Goal: Book appointment/travel/reservation

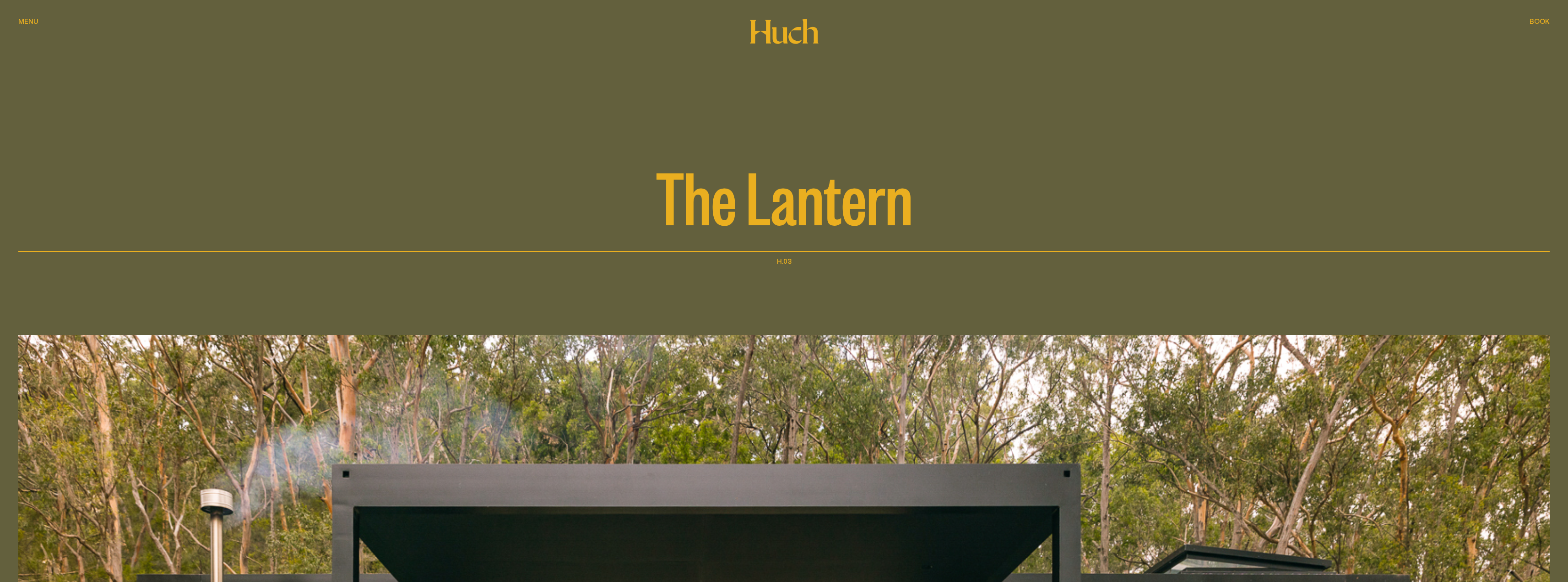
click at [793, 37] on icon at bounding box center [784, 31] width 69 height 26
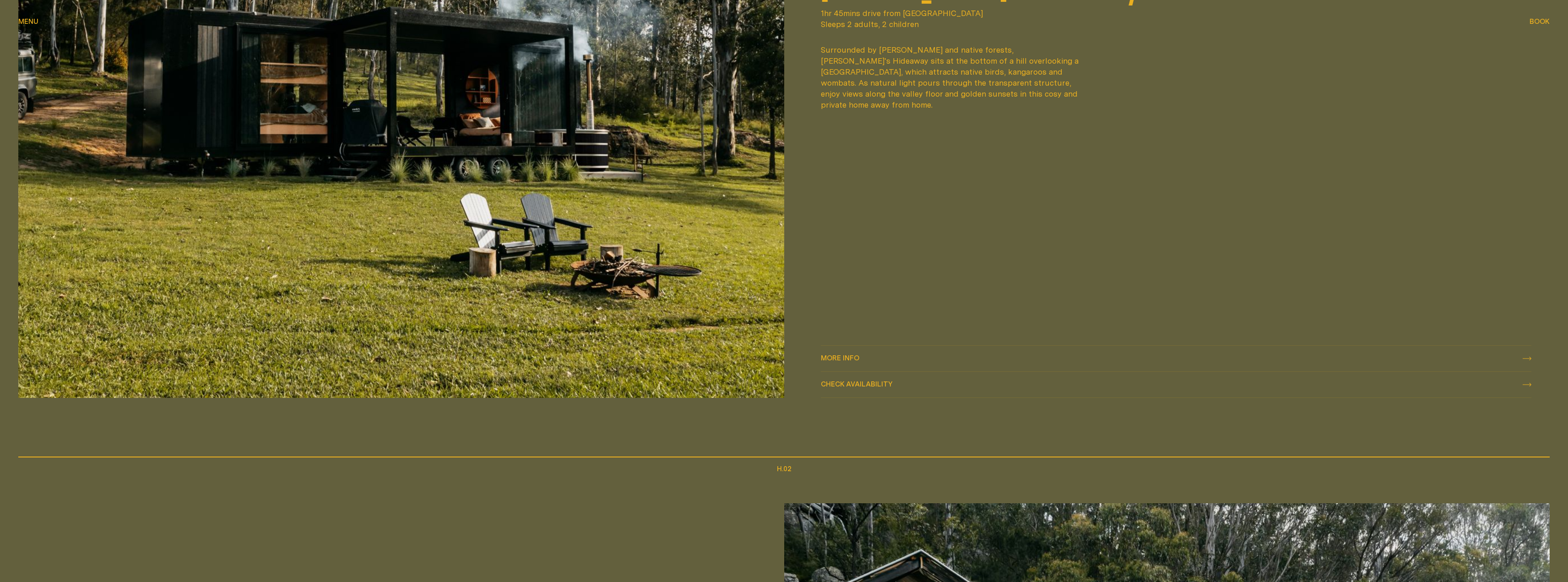
scroll to position [916, 0]
click at [860, 381] on span "Check availability" at bounding box center [857, 382] width 72 height 7
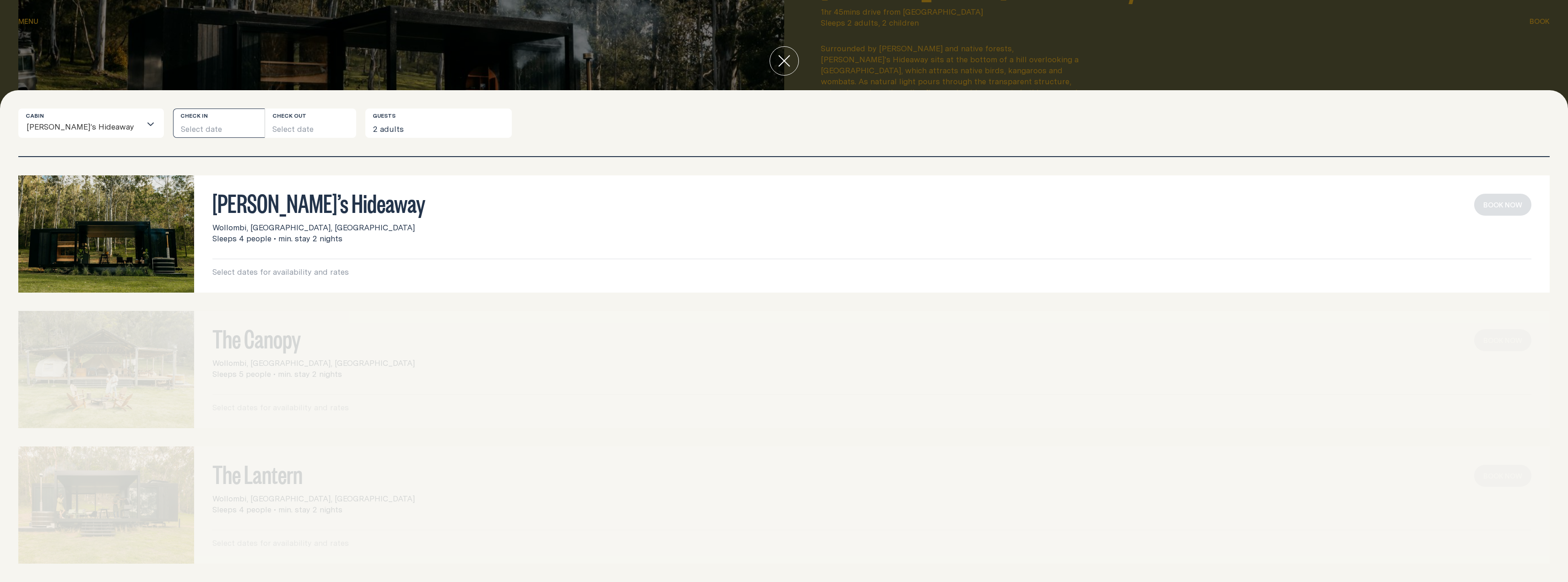
click at [179, 130] on button "Select date" at bounding box center [219, 123] width 92 height 29
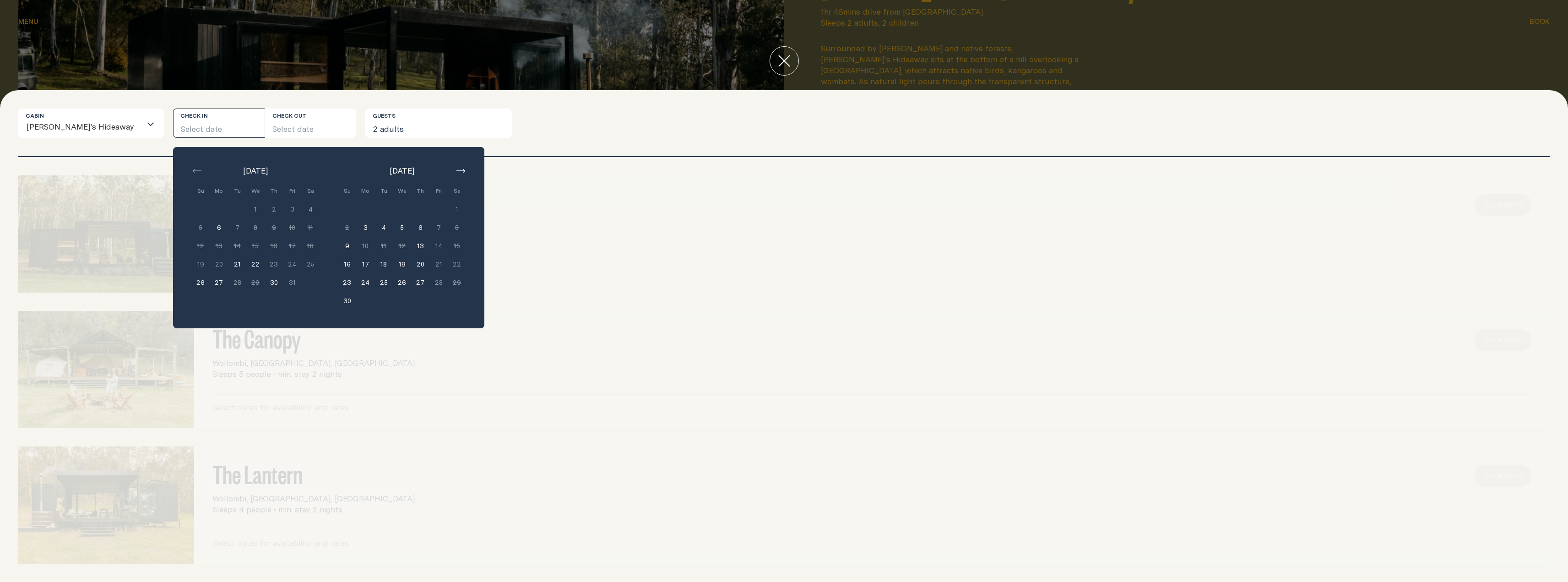
click at [457, 171] on icon "button" at bounding box center [461, 171] width 9 height 4
click at [393, 243] on button "18" at bounding box center [402, 246] width 18 height 18
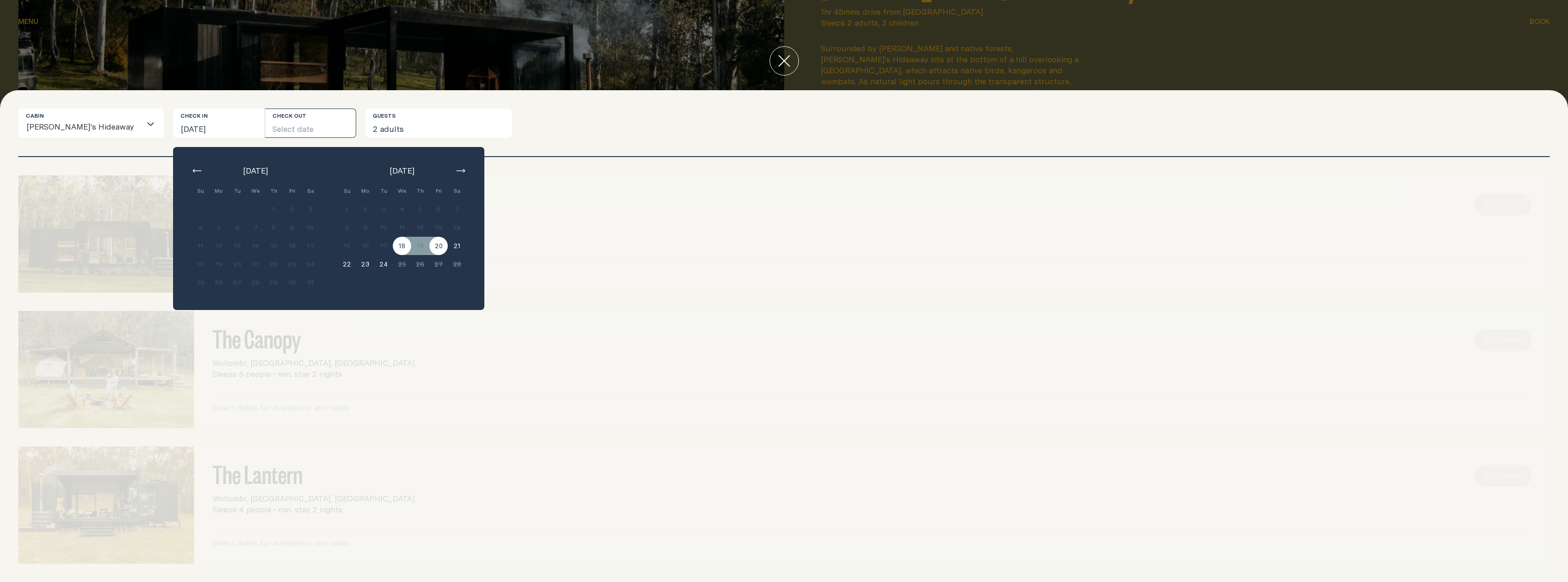
click at [429, 241] on button "20" at bounding box center [438, 246] width 18 height 18
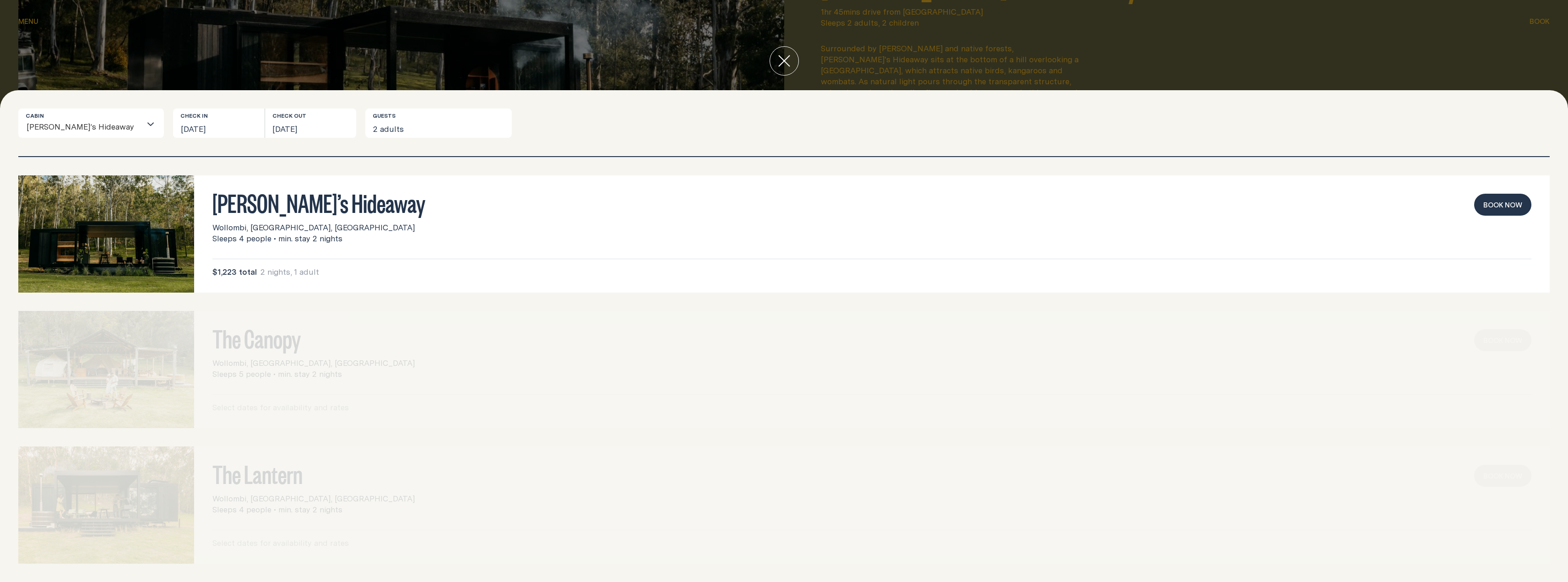
click at [87, 243] on img at bounding box center [106, 234] width 176 height 117
click at [1503, 206] on button "Book now" at bounding box center [1503, 205] width 57 height 22
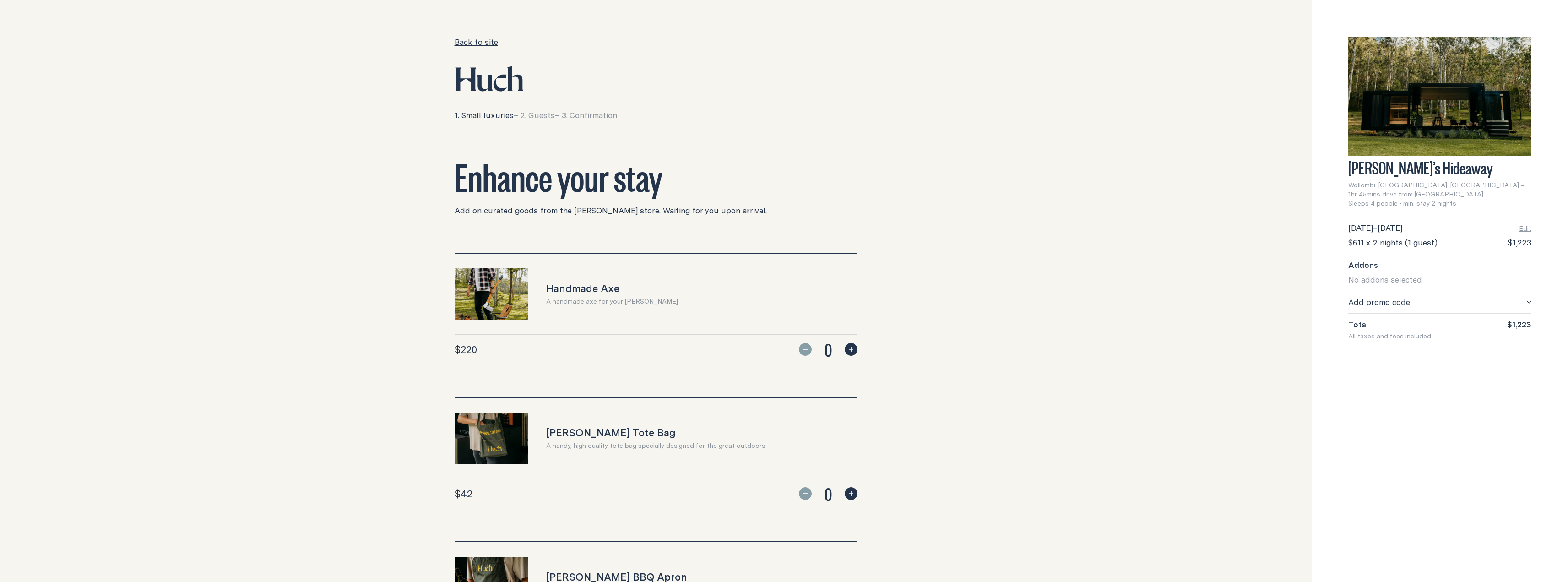
click at [478, 43] on link "Back to site" at bounding box center [476, 42] width 43 height 11
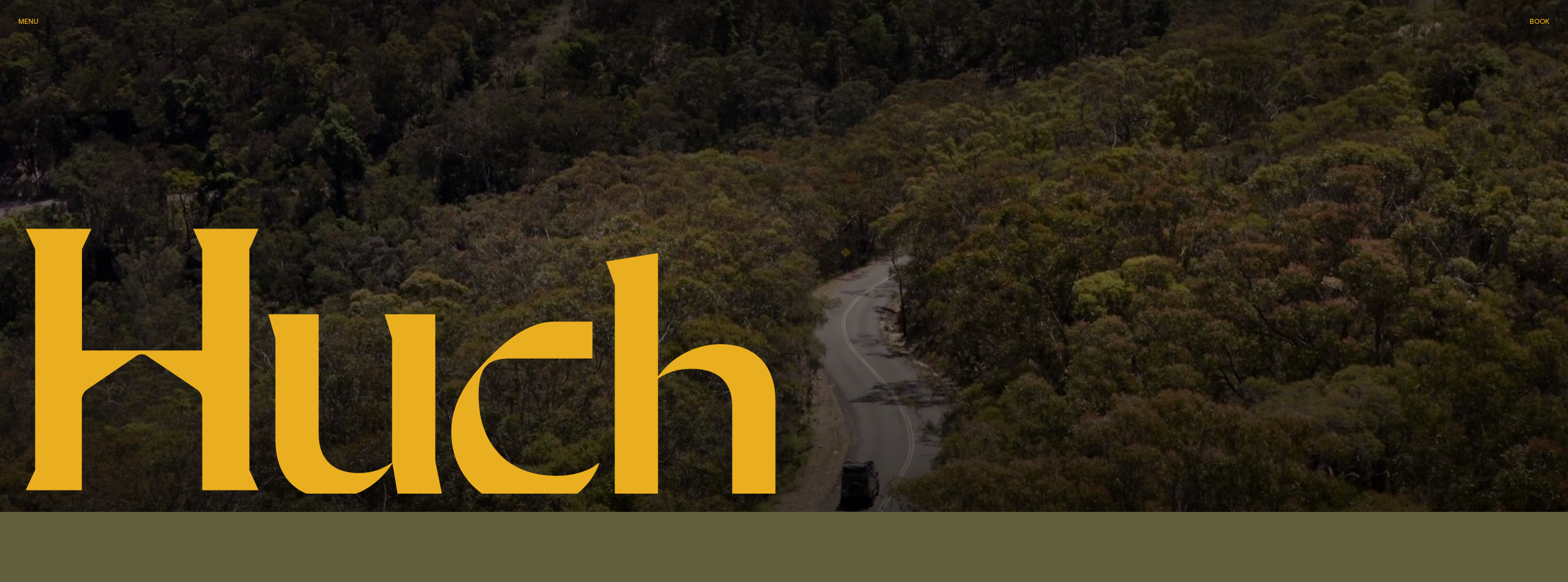
scroll to position [46, 0]
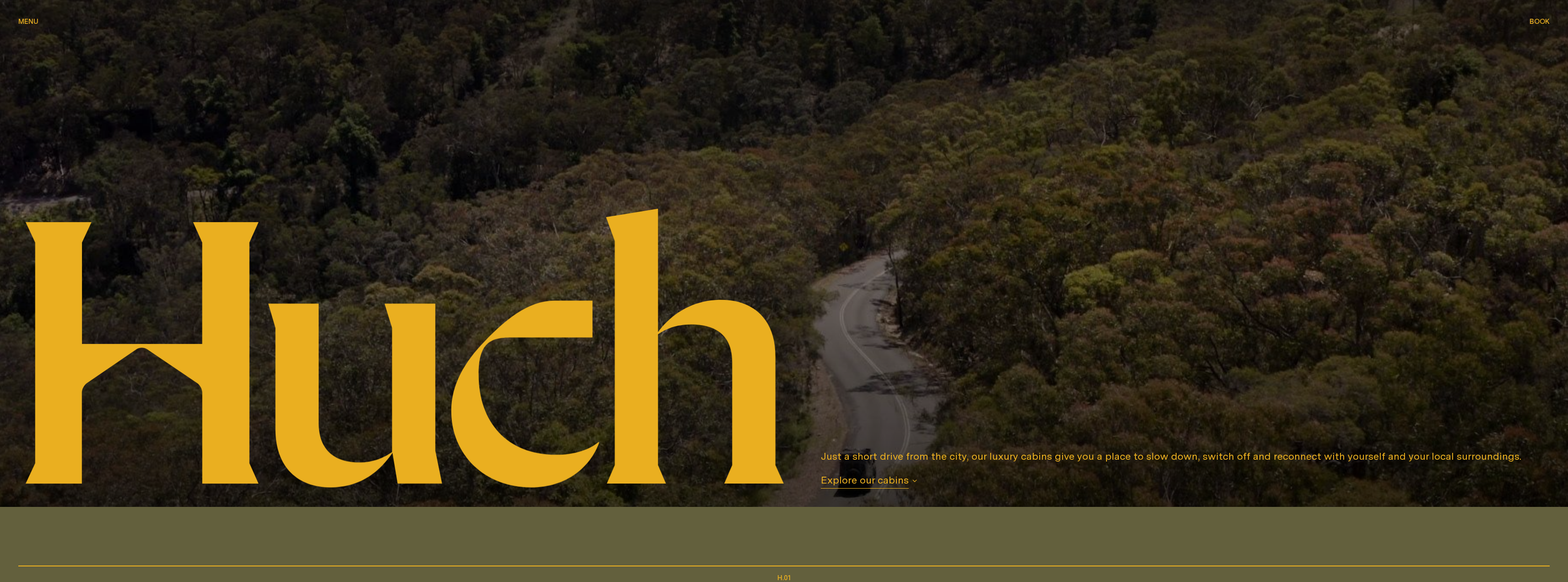
click at [28, 19] on span "Menu" at bounding box center [28, 21] width 20 height 7
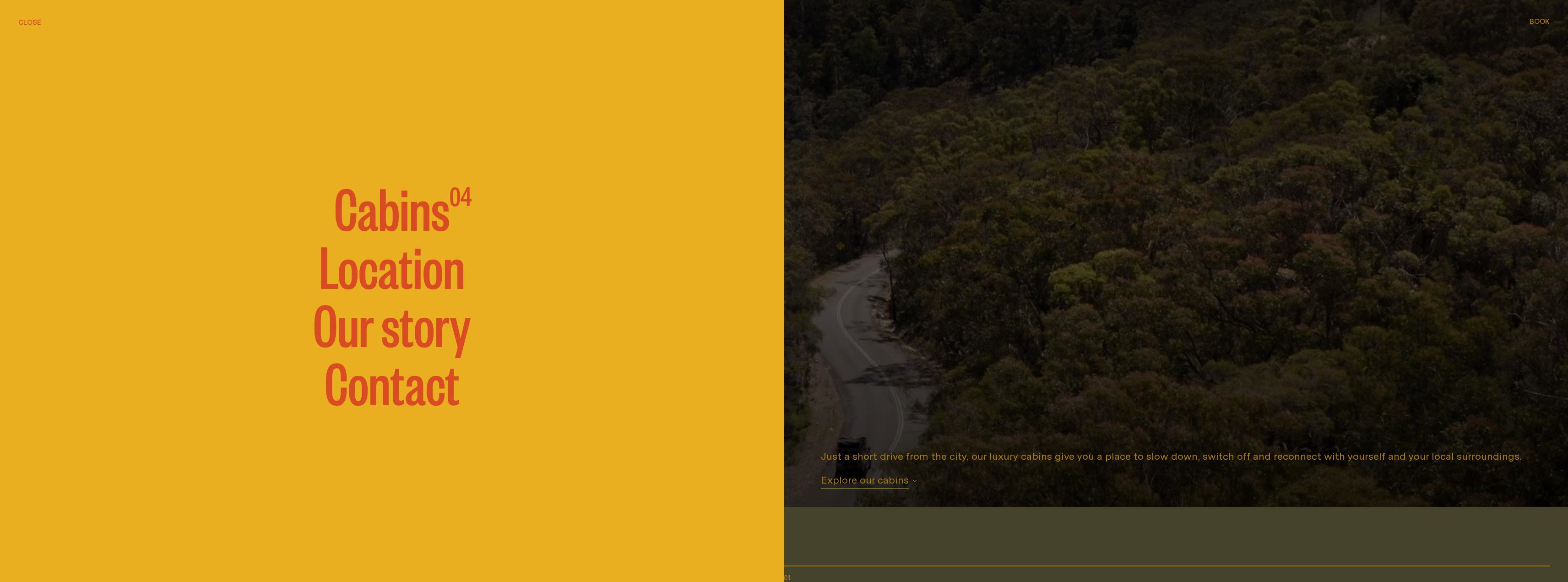
click at [391, 319] on link "Our story" at bounding box center [392, 323] width 158 height 55
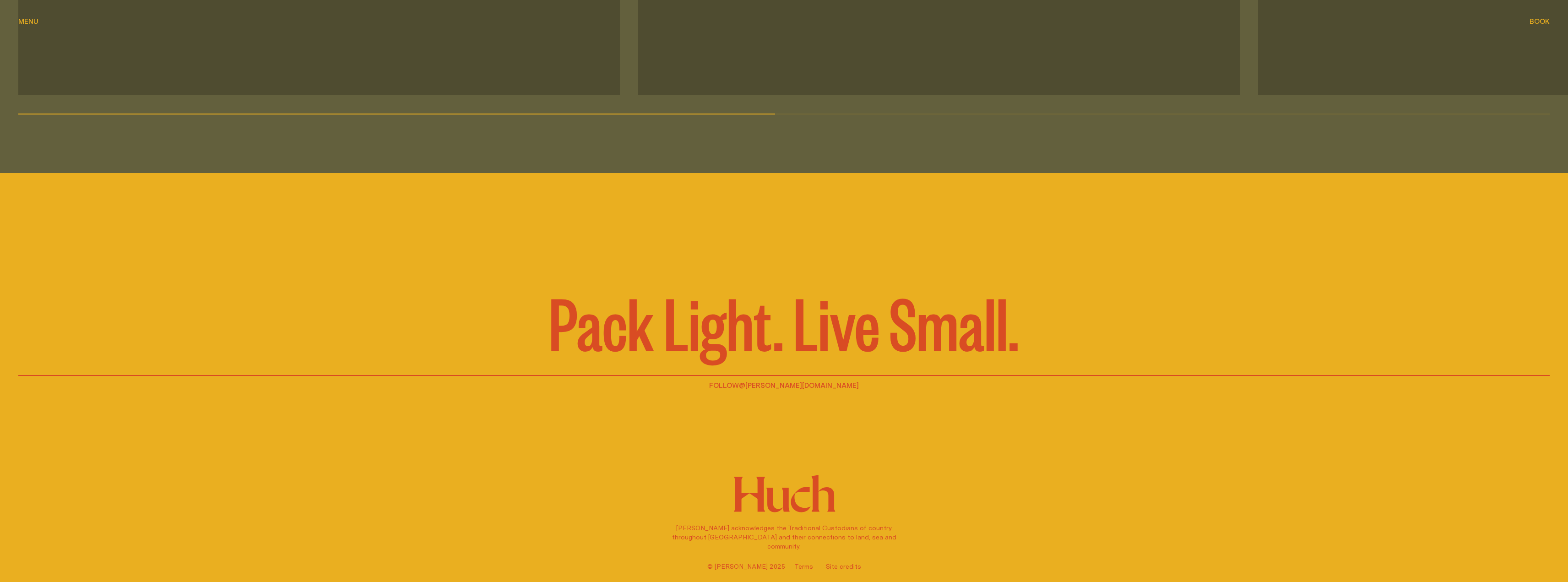
scroll to position [1511, 0]
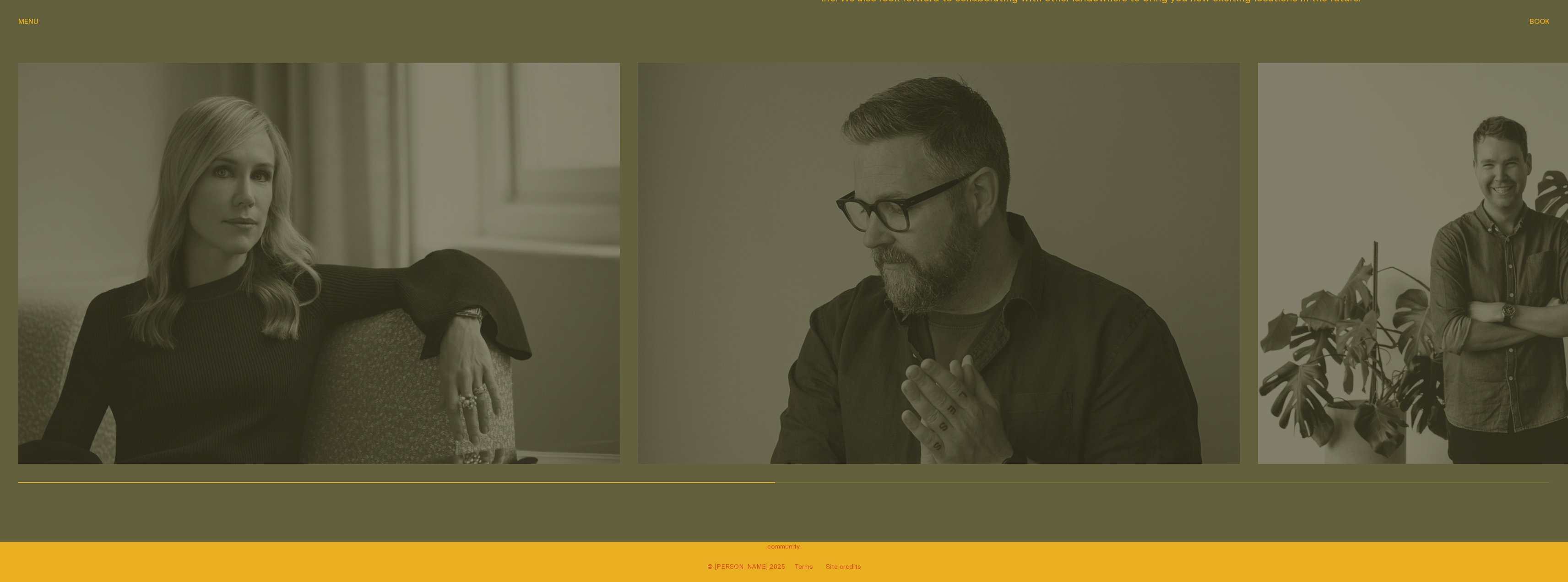
drag, startPoint x: 710, startPoint y: 483, endPoint x: 740, endPoint y: 471, distance: 32.3
click at [740, 471] on div "[PERSON_NAME] Architects Architecture [PERSON_NAME] & Co. Branding Made Togethe…" at bounding box center [784, 273] width 1531 height 420
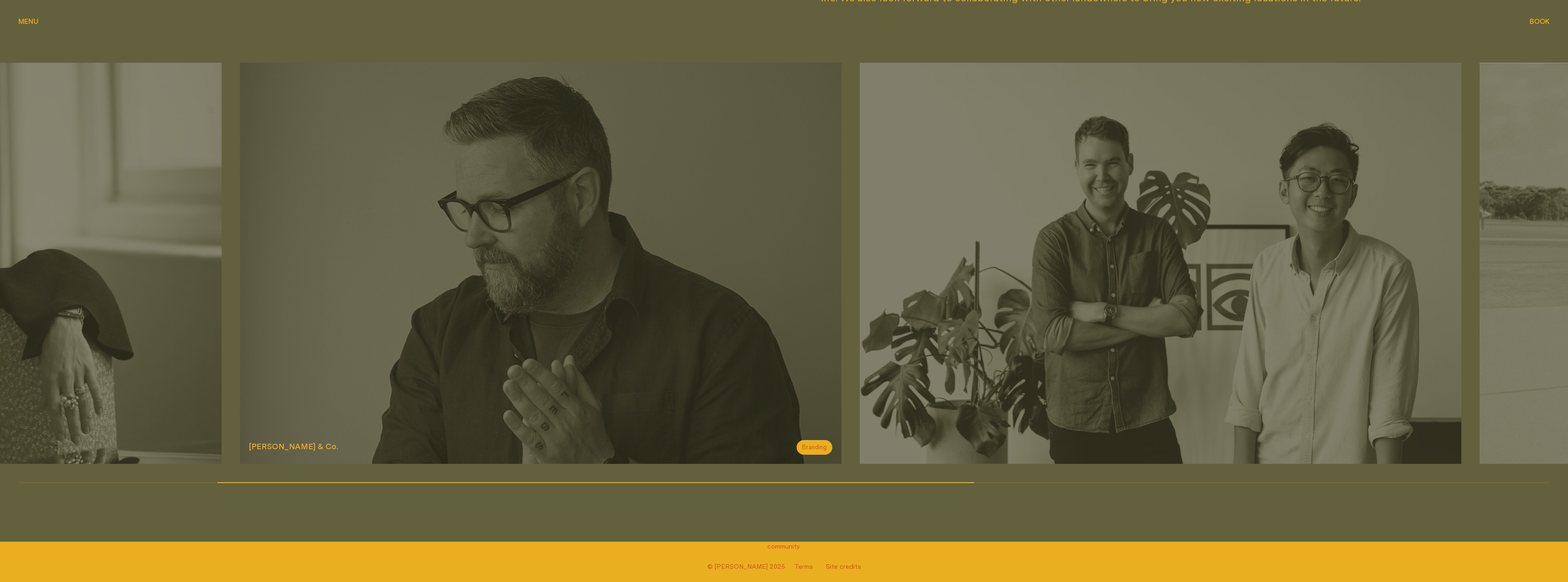
drag, startPoint x: 813, startPoint y: 455, endPoint x: 176, endPoint y: 320, distance: 651.1
click at [240, 320] on div "[PERSON_NAME] & Co. Branding" at bounding box center [540, 263] width 602 height 401
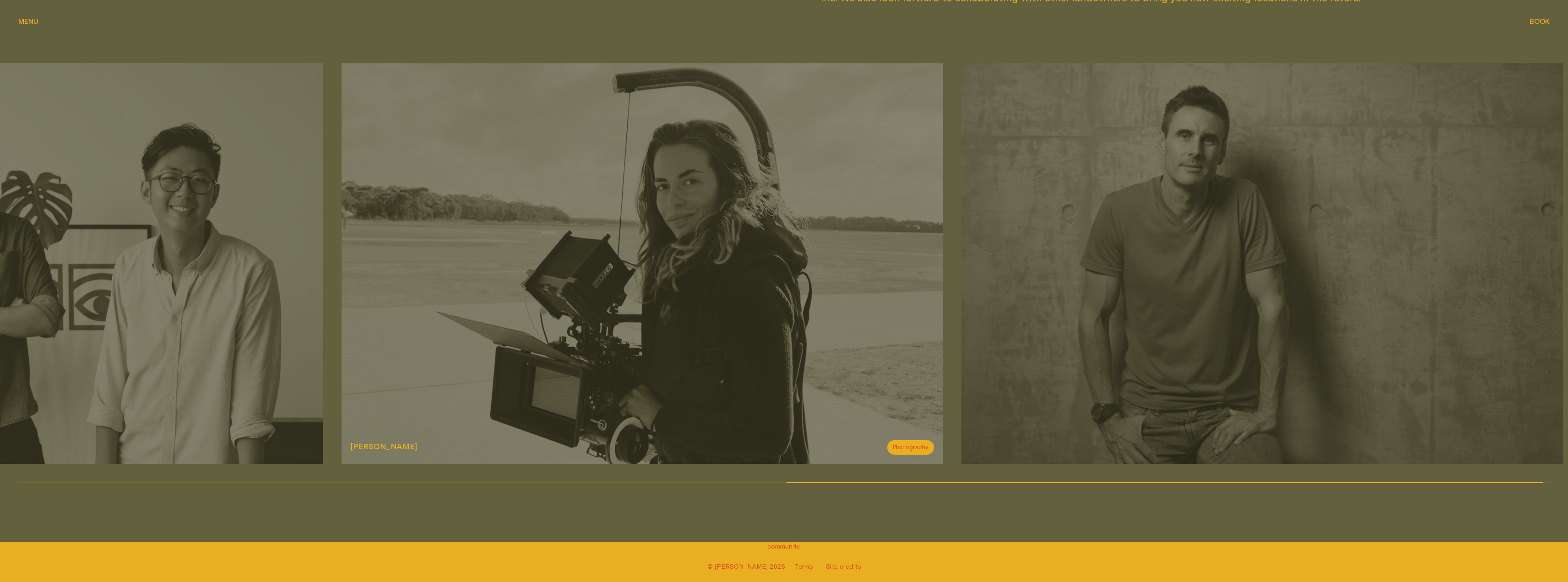
drag, startPoint x: 938, startPoint y: 347, endPoint x: 637, endPoint y: 345, distance: 301.0
click at [637, 345] on img at bounding box center [642, 263] width 602 height 401
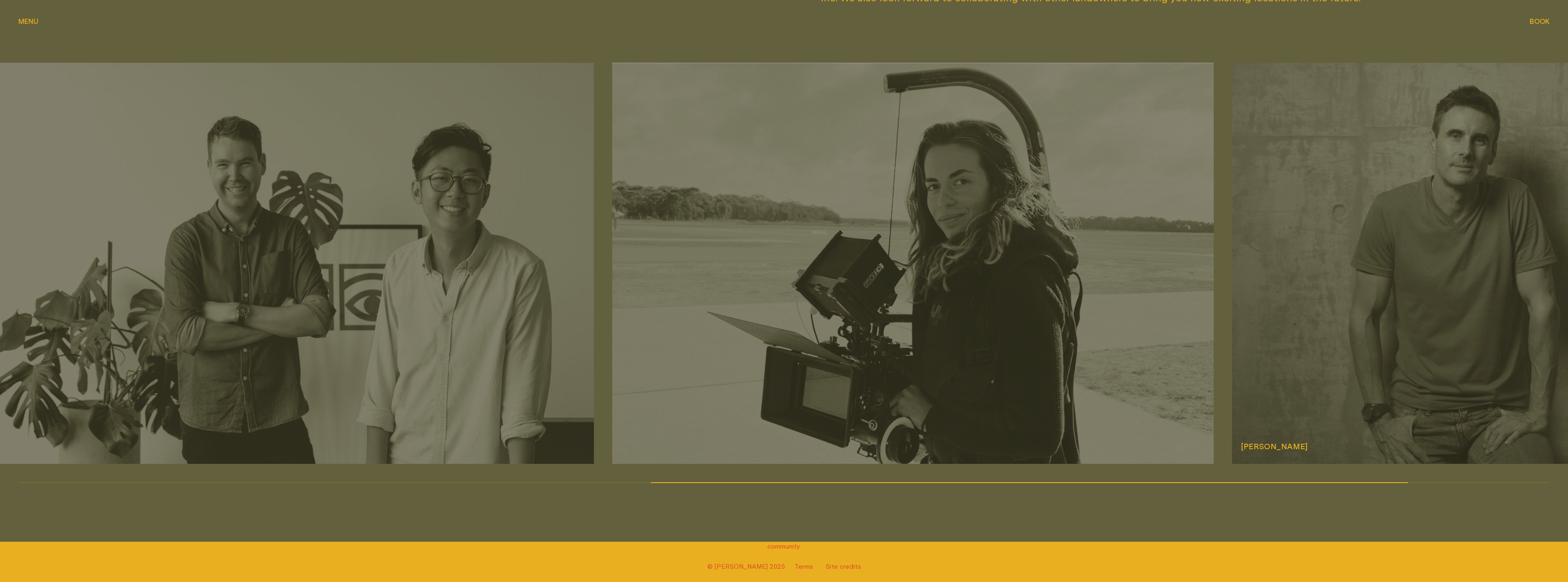
drag, startPoint x: 1092, startPoint y: 379, endPoint x: 1544, endPoint y: 336, distance: 454.0
click at [1541, 336] on img at bounding box center [1533, 263] width 602 height 401
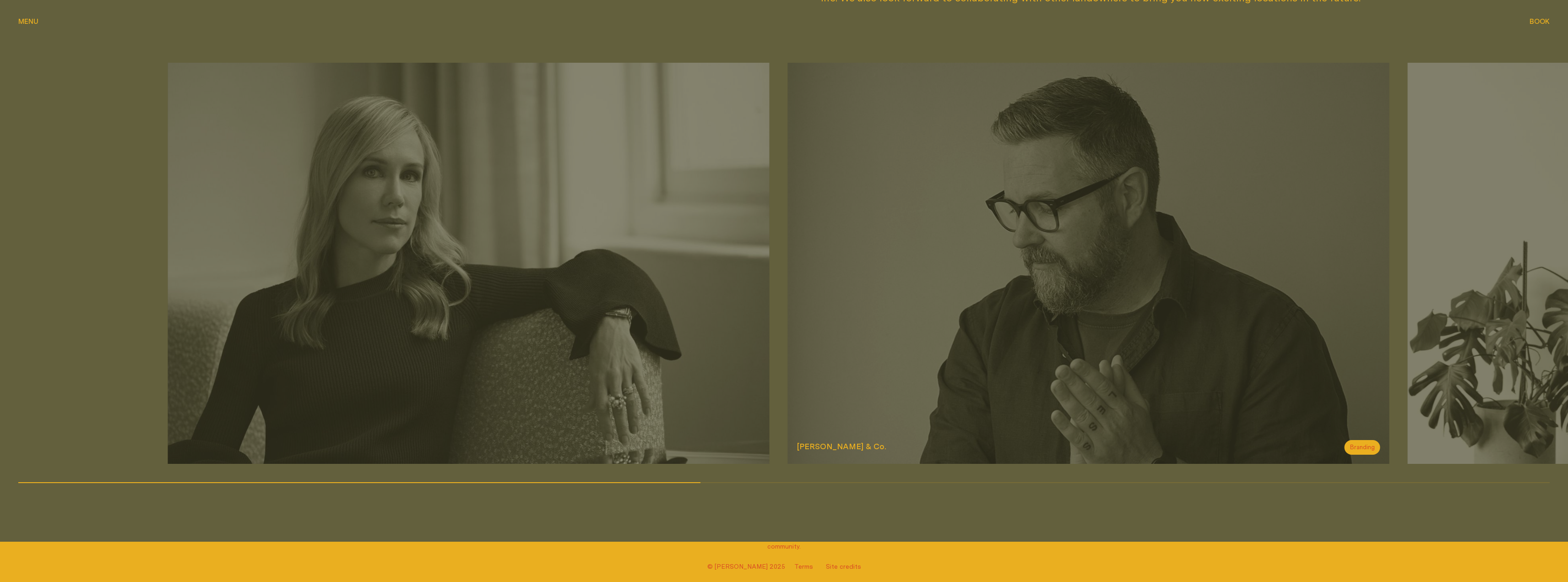
drag, startPoint x: 548, startPoint y: 355, endPoint x: 1360, endPoint y: 298, distance: 814.0
click at [1360, 298] on img at bounding box center [1089, 263] width 602 height 401
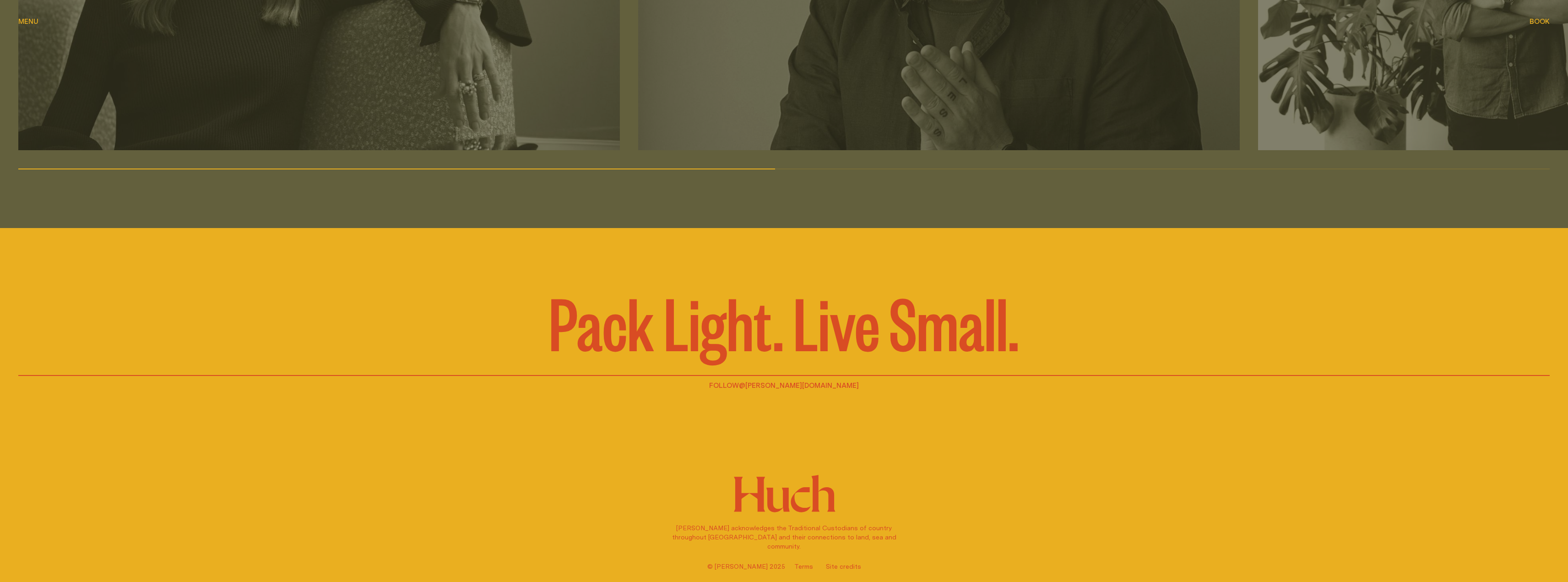
scroll to position [1885, 0]
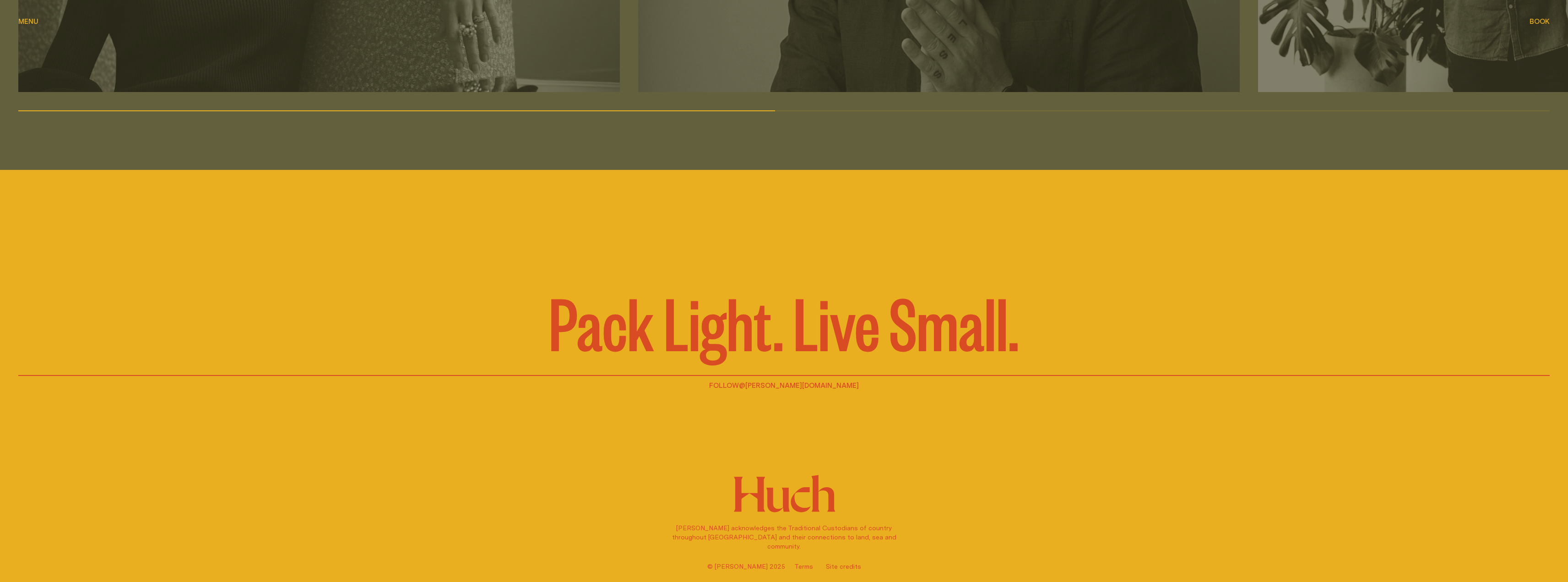
click at [30, 17] on button "Menu Menu" at bounding box center [28, 22] width 20 height 11
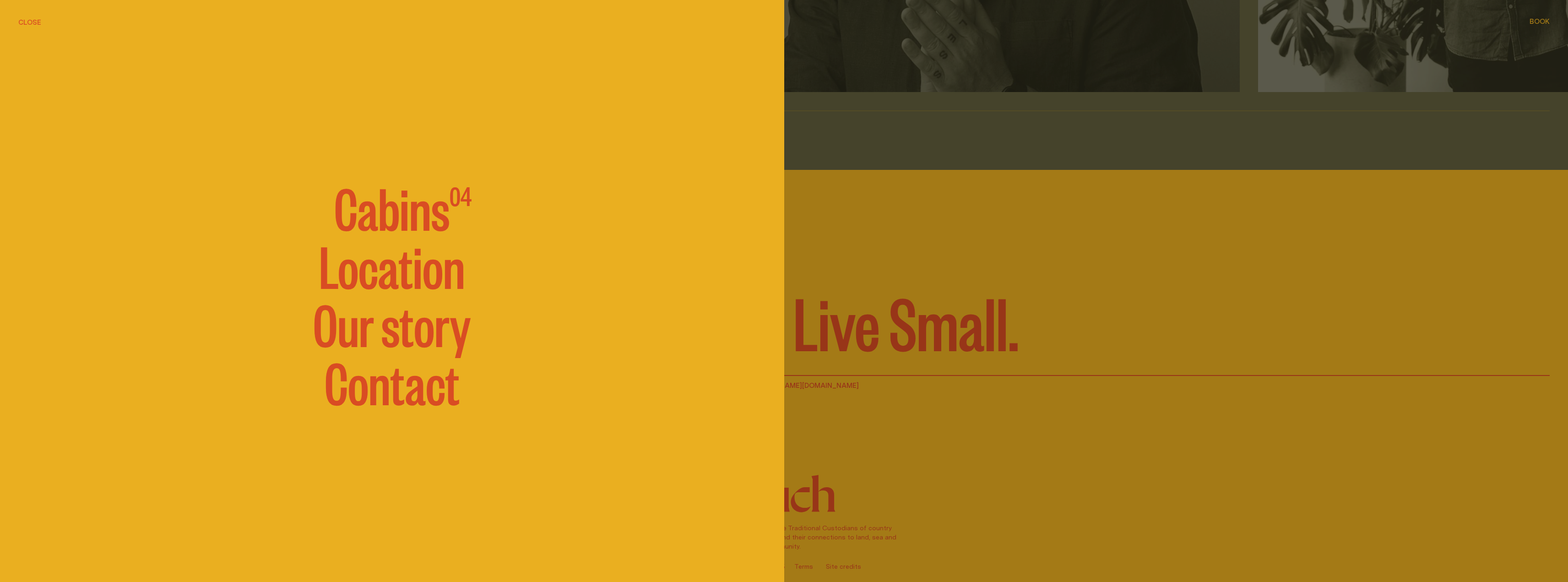
click at [416, 212] on span "Cabins" at bounding box center [392, 207] width 116 height 55
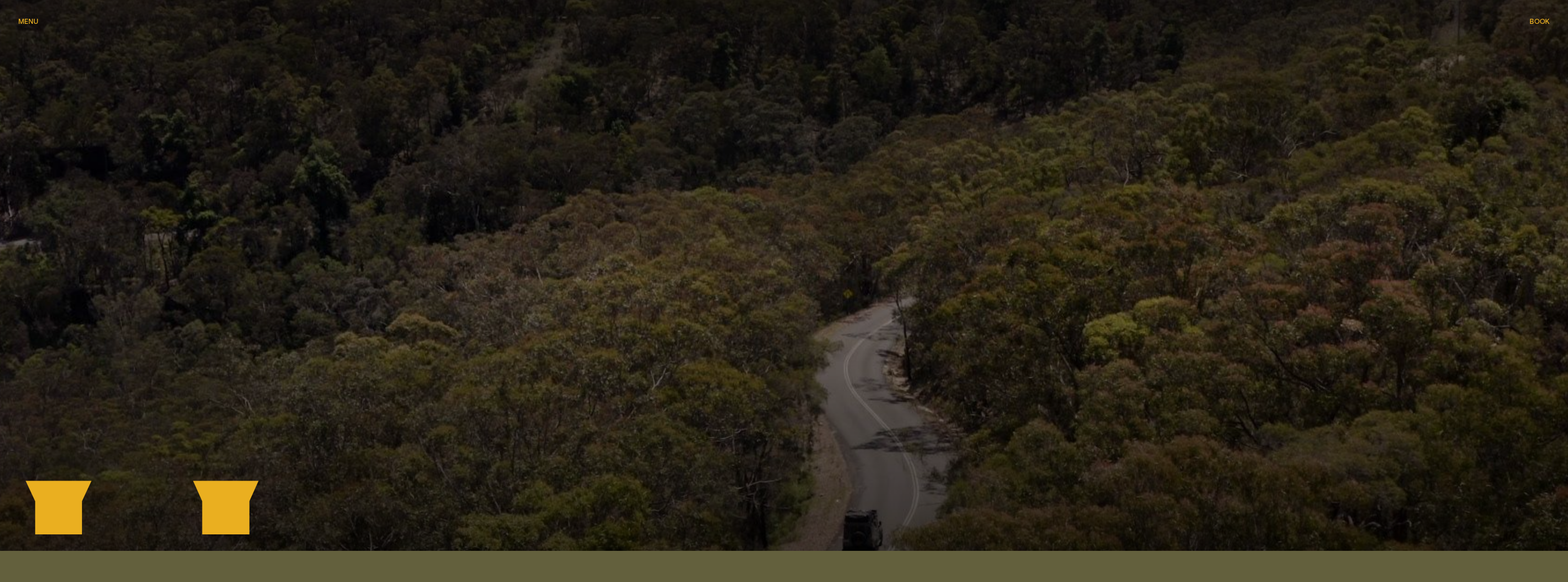
click at [34, 19] on div "Menu Menu" at bounding box center [28, 21] width 20 height 7
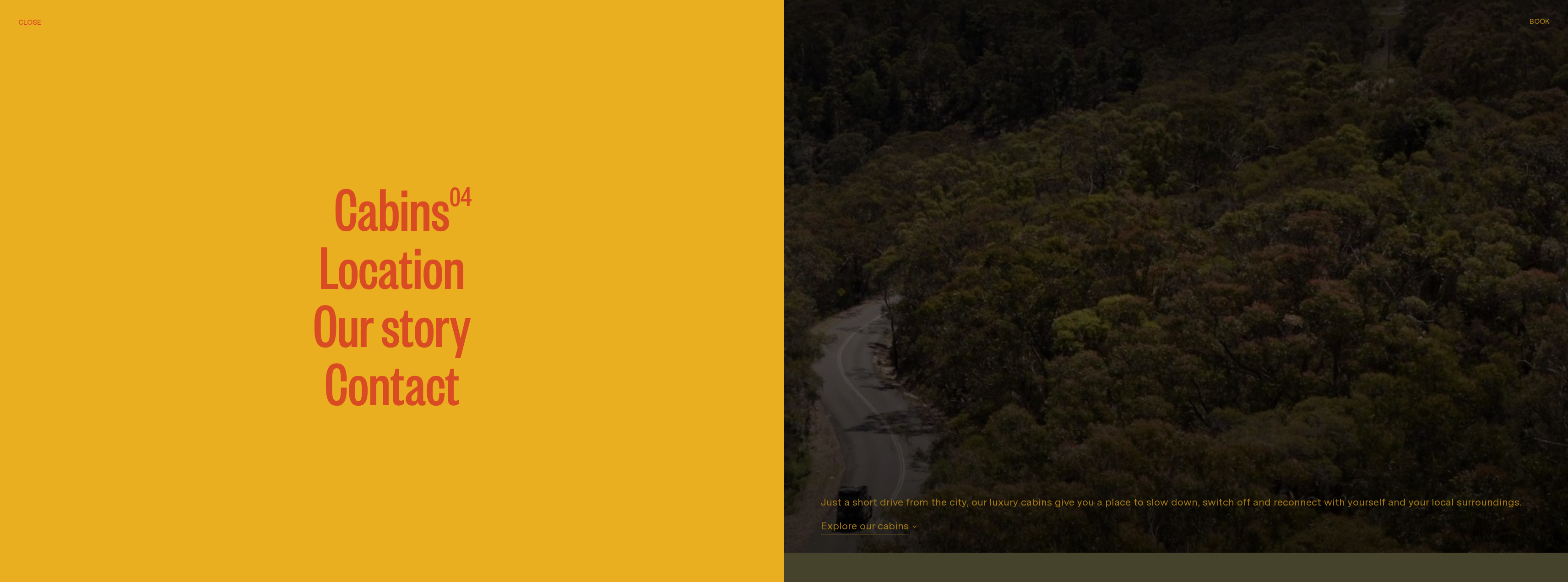
click at [403, 282] on link "Location" at bounding box center [392, 265] width 146 height 55
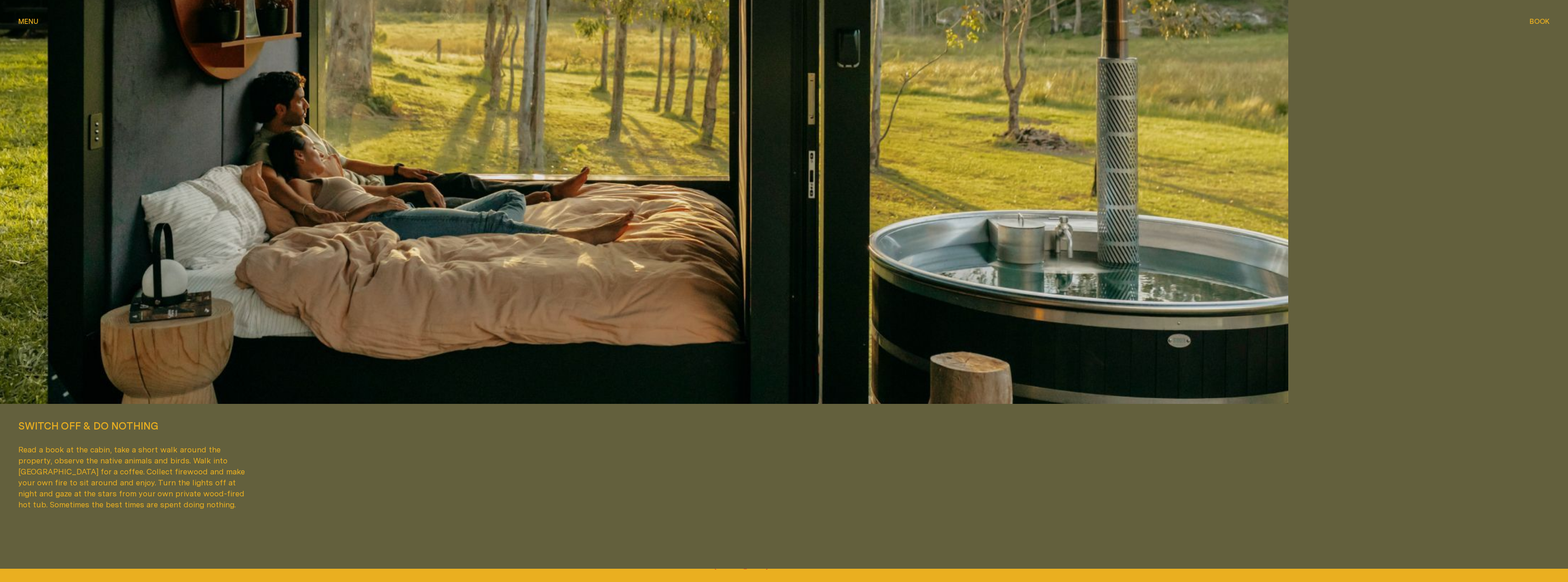
scroll to position [3831, 0]
click at [24, 20] on span "Menu" at bounding box center [28, 21] width 20 height 7
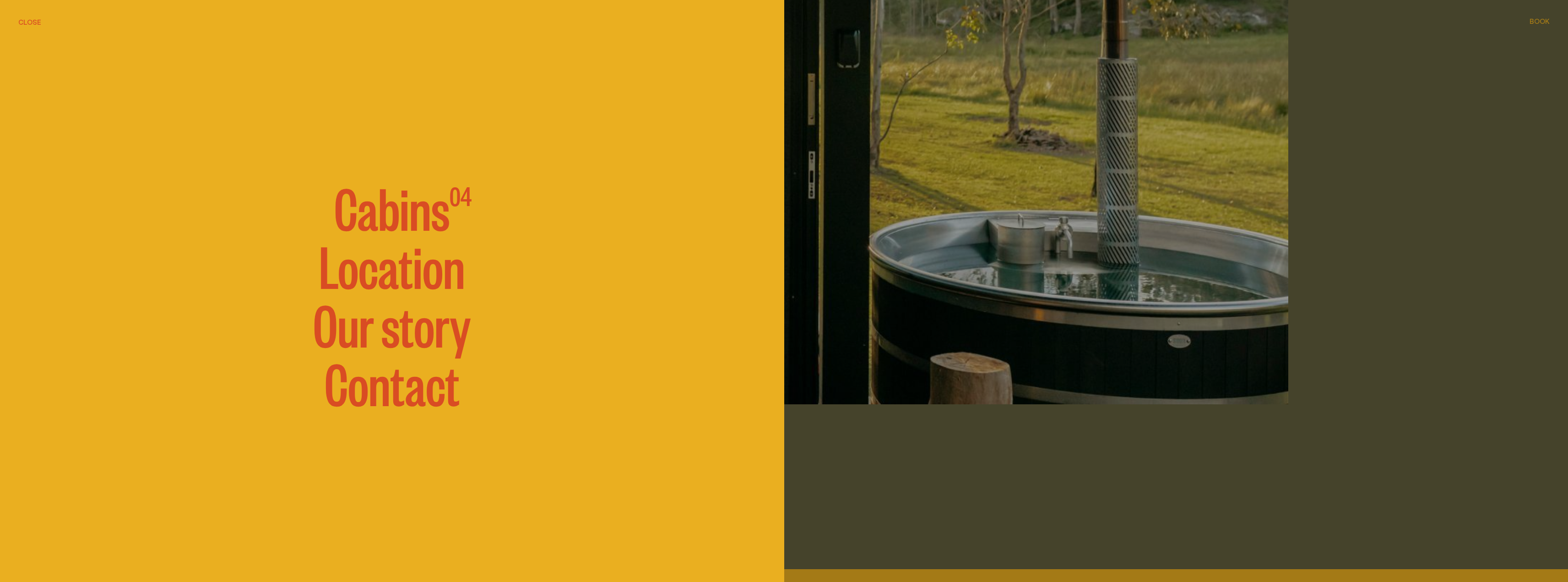
click at [372, 384] on link "Contact" at bounding box center [392, 382] width 135 height 55
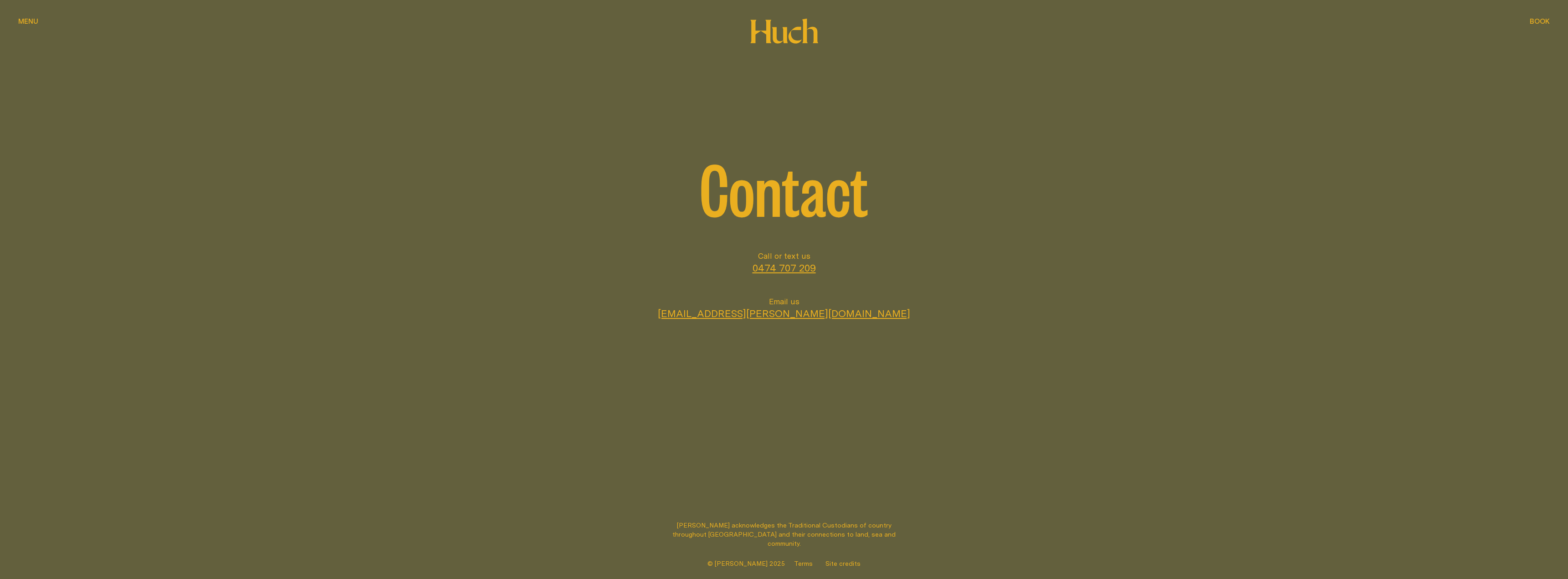
click at [29, 19] on span "Menu" at bounding box center [28, 21] width 20 height 7
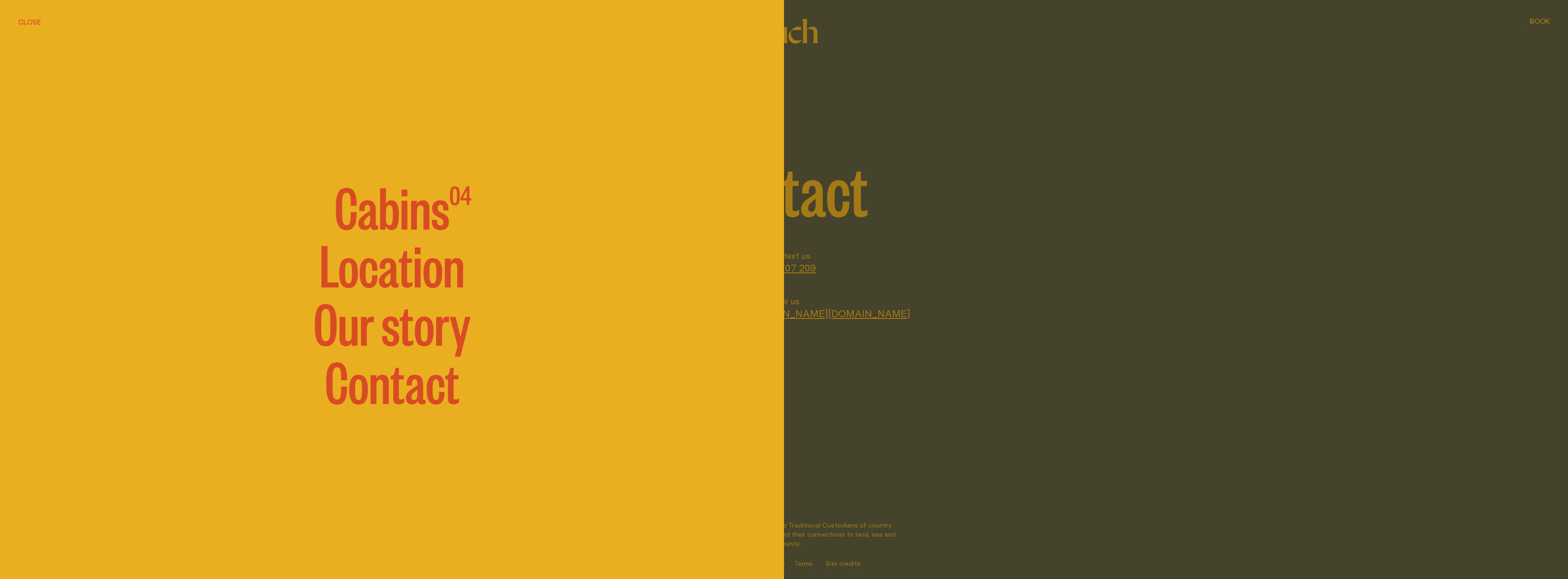
click at [429, 209] on span "Cabins" at bounding box center [392, 206] width 115 height 55
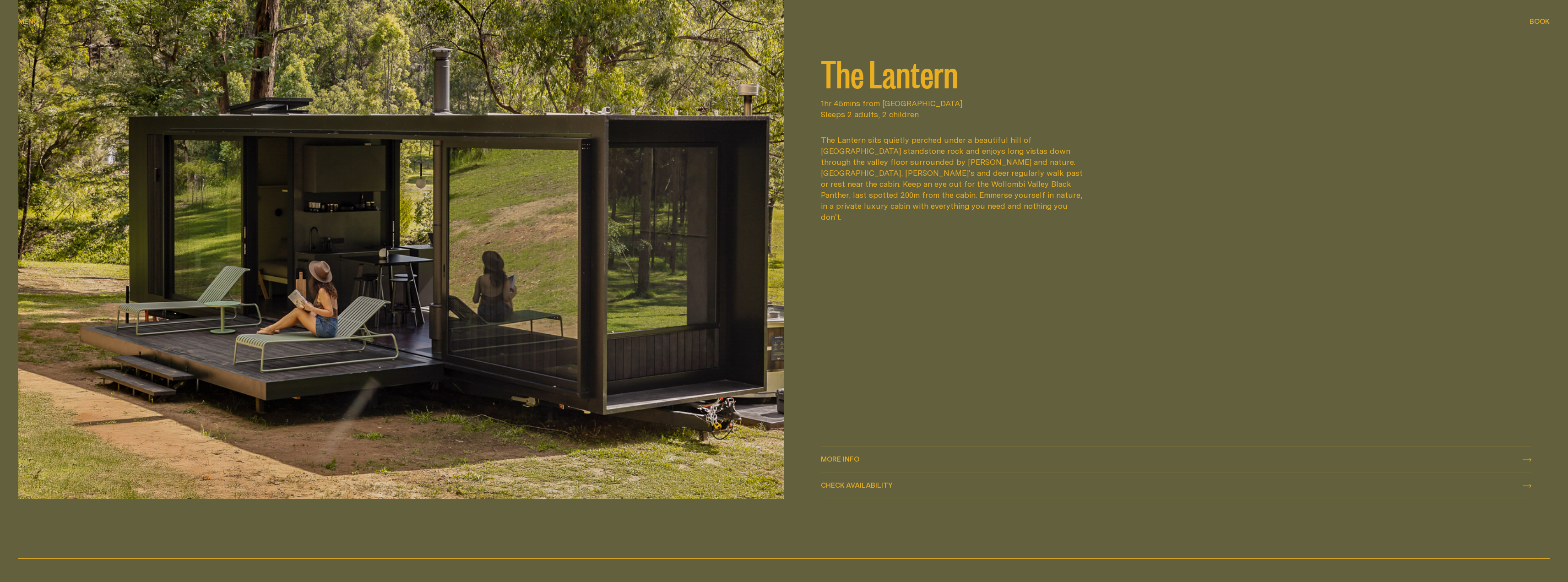
scroll to position [2335, 0]
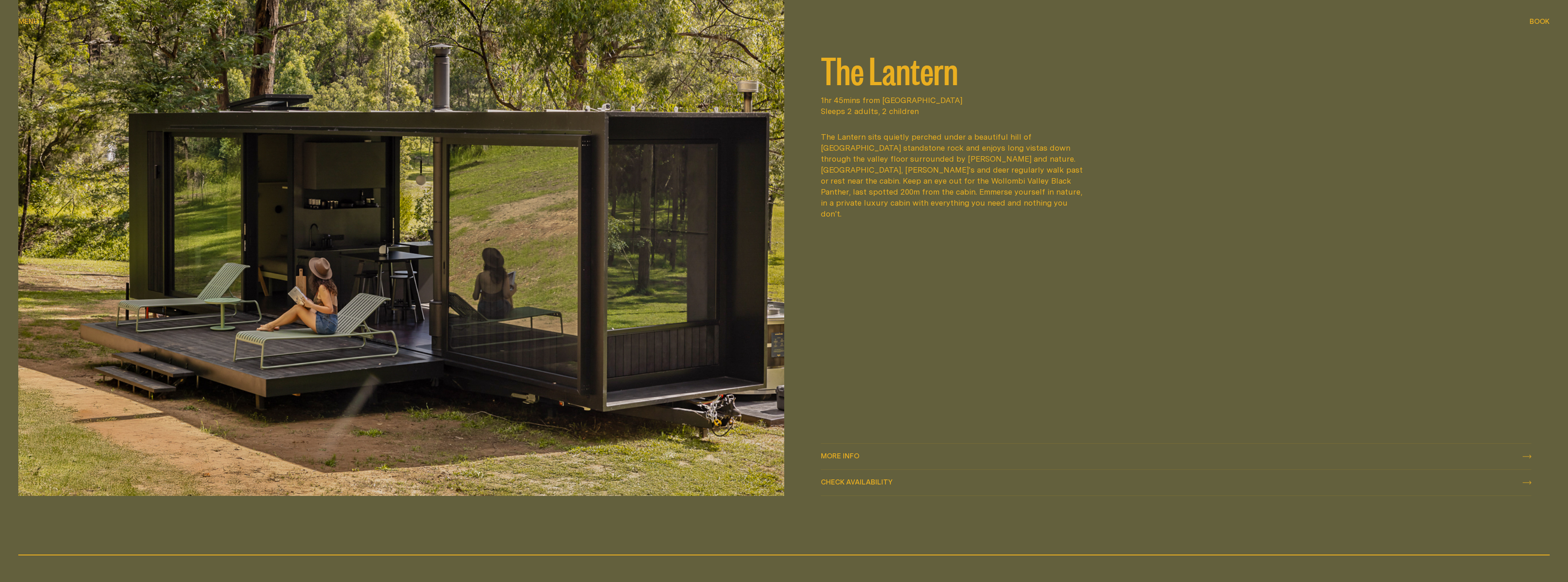
click at [848, 448] on link "More info More info" at bounding box center [1176, 457] width 711 height 26
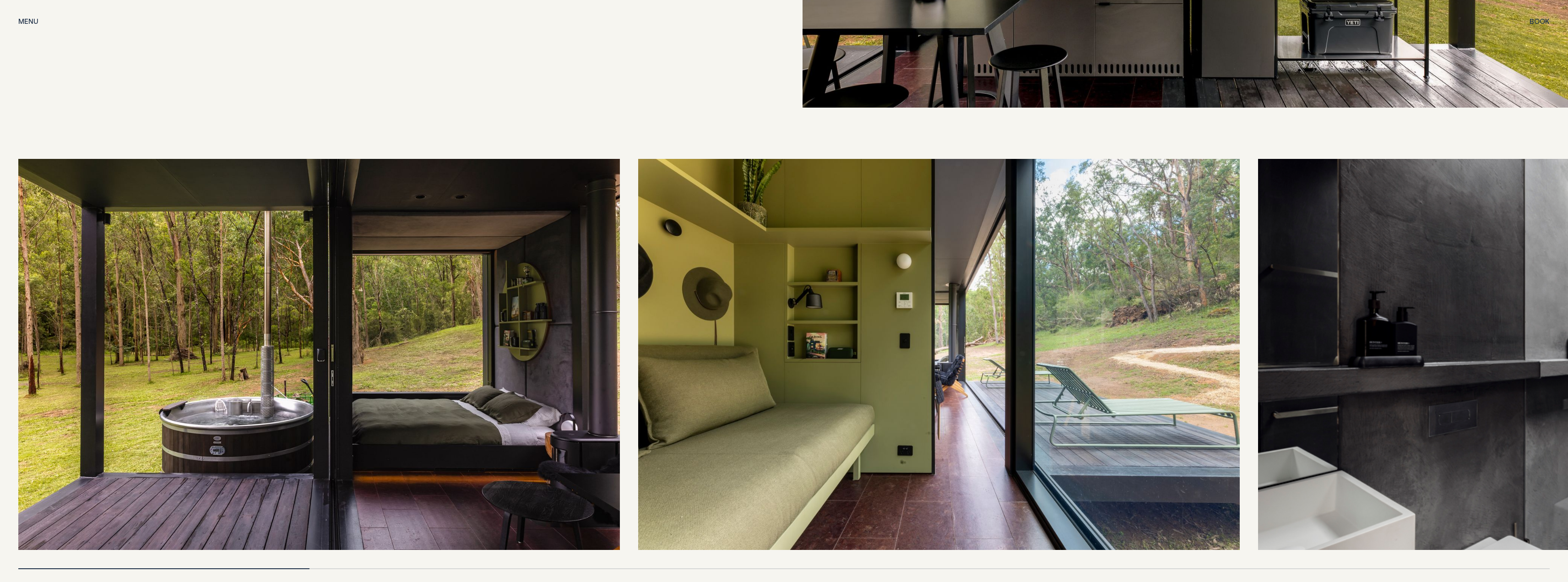
scroll to position [2609, 0]
